Goal: Transaction & Acquisition: Subscribe to service/newsletter

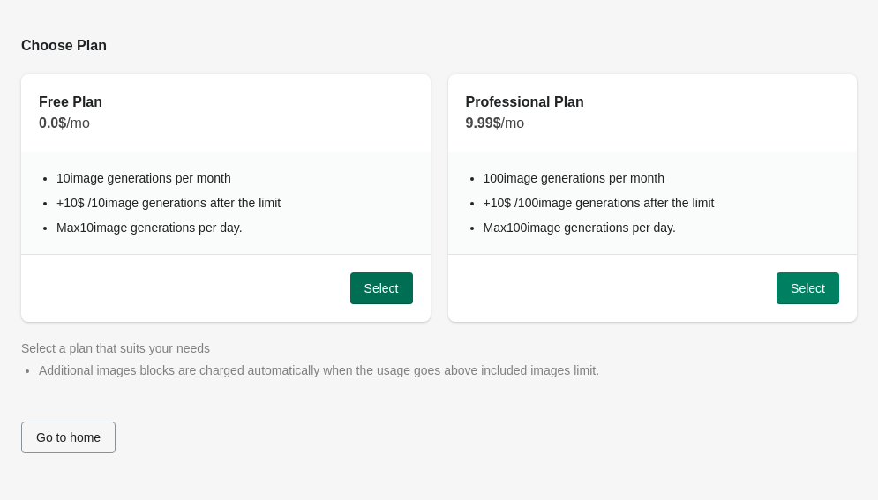
click at [395, 297] on button "Select" at bounding box center [381, 289] width 63 height 32
click at [368, 296] on button "Select" at bounding box center [381, 289] width 63 height 32
